Goal: Find specific page/section: Find specific page/section

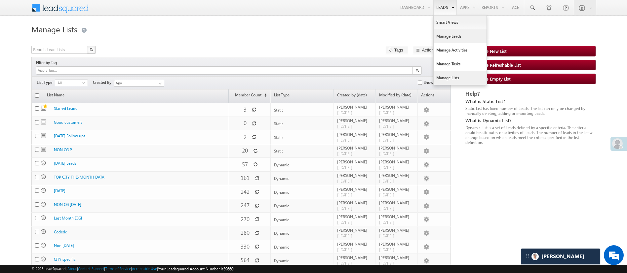
click at [453, 36] on link "Manage Leads" at bounding box center [460, 36] width 53 height 14
